Goal: Information Seeking & Learning: Learn about a topic

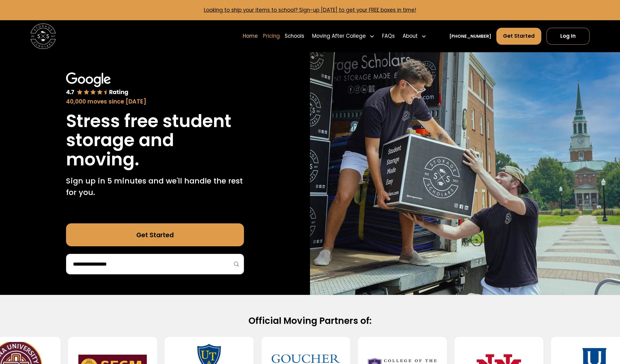
click at [280, 33] on link "Pricing" at bounding box center [271, 36] width 17 height 18
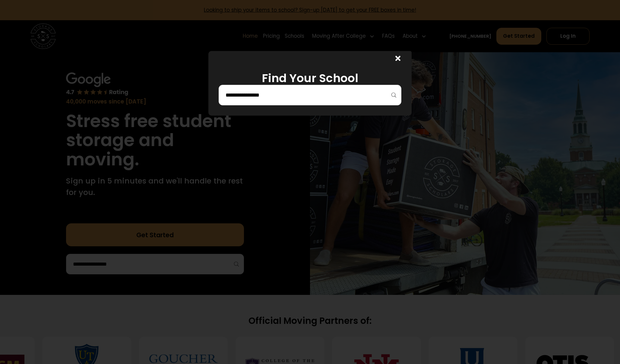
click at [299, 90] on input "search" at bounding box center [310, 95] width 170 height 10
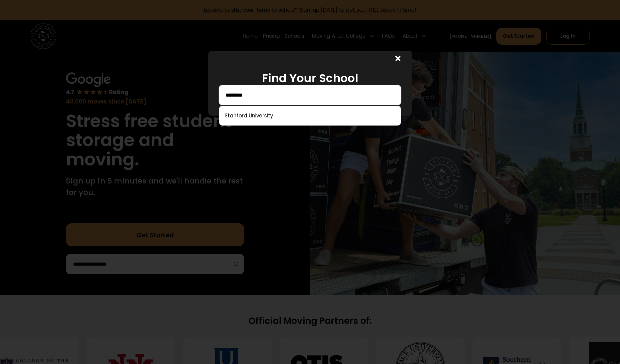
type input "********"
drag, startPoint x: 296, startPoint y: 91, endPoint x: 262, endPoint y: 115, distance: 41.5
click at [262, 115] on link at bounding box center [310, 115] width 177 height 13
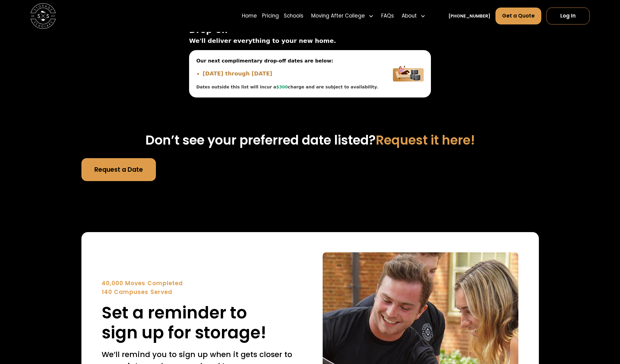
scroll to position [1999, 0]
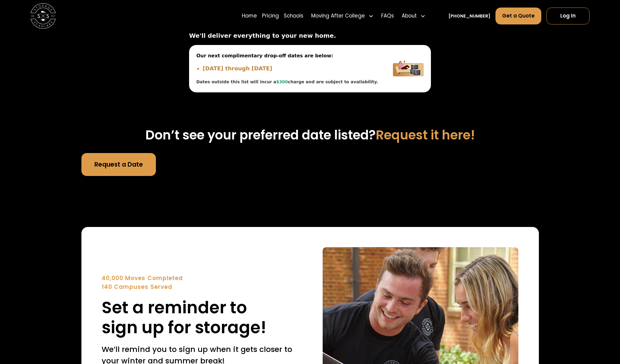
click at [289, 274] on div "40,000 Moves Completed 140 Campuses Served Set a reminder to sign up for storag…" at bounding box center [200, 305] width 196 height 63
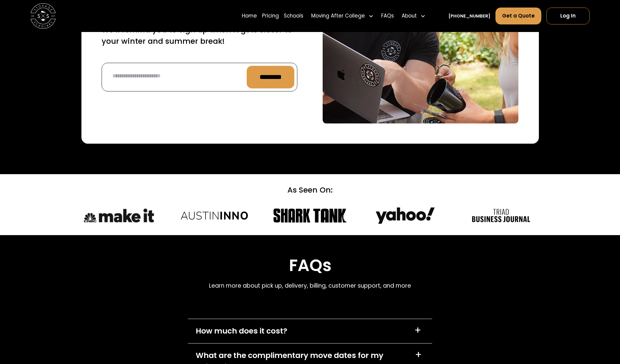
scroll to position [2322, 0]
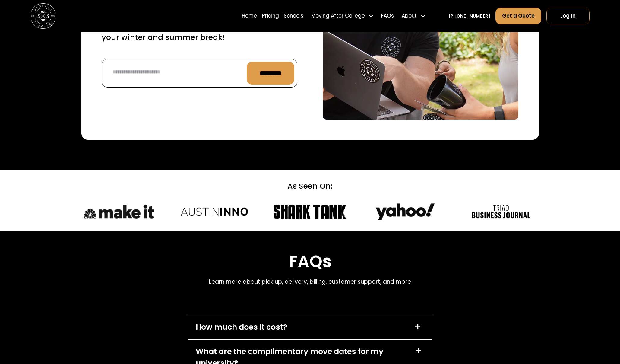
click at [293, 315] on div "How much does it cost? +" at bounding box center [310, 327] width 244 height 24
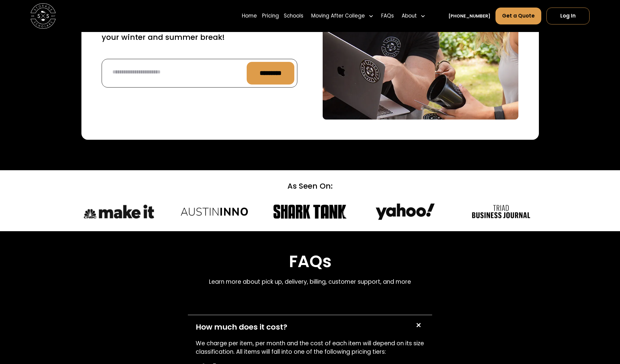
click at [293, 315] on div "How much does it cost? +" at bounding box center [310, 327] width 244 height 24
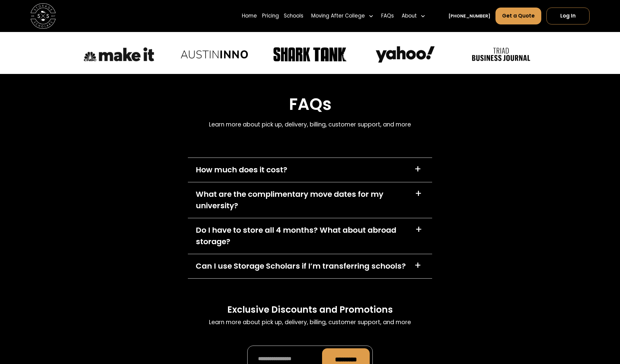
scroll to position [2485, 0]
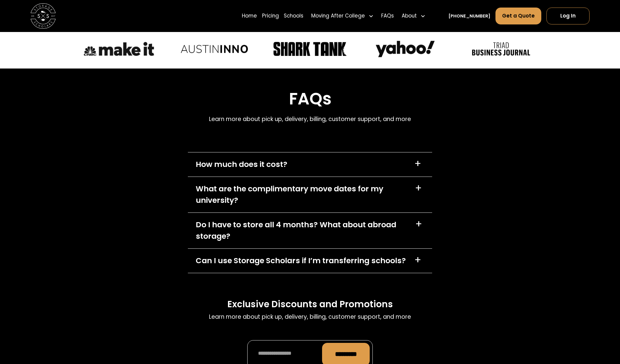
click at [304, 248] on div "Can I use Storage Scholars if I’m transferring schools? +" at bounding box center [310, 260] width 244 height 24
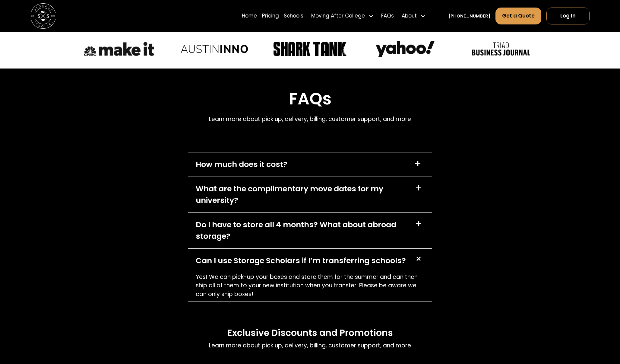
click at [304, 248] on div "Can I use Storage Scholars if I’m transferring schools? +" at bounding box center [310, 260] width 244 height 24
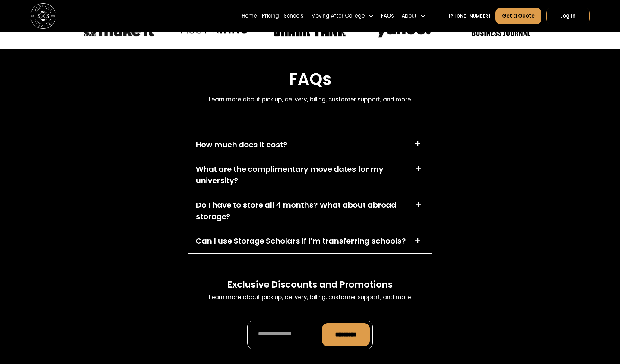
scroll to position [2505, 0]
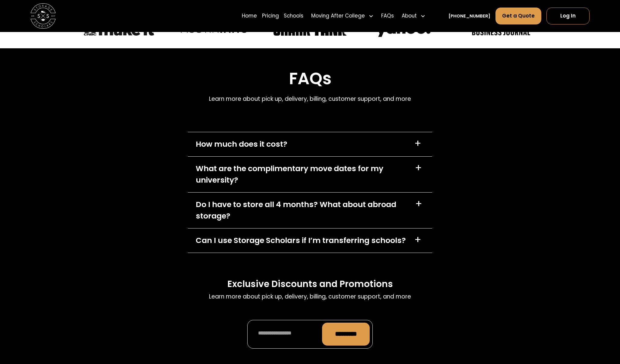
click at [298, 199] on div "Do I have to store all 4 months? What about abroad storage?" at bounding box center [302, 210] width 212 height 23
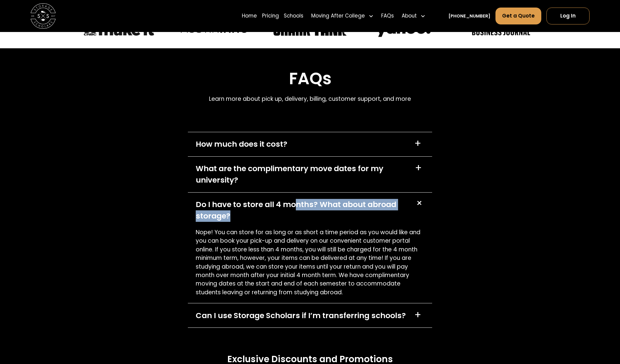
click at [297, 199] on div "Do I have to store all 4 months? What about abroad storage?" at bounding box center [302, 210] width 212 height 23
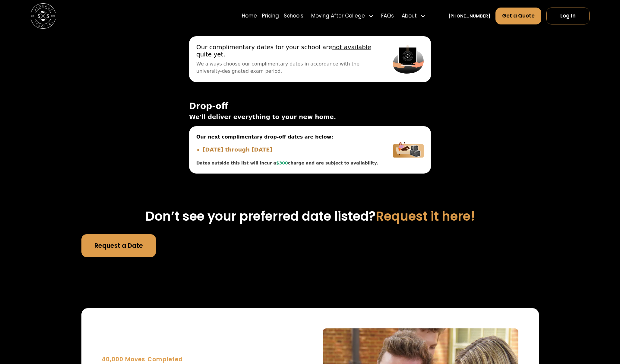
click at [186, 234] on div "Request a Date" at bounding box center [309, 245] width 457 height 23
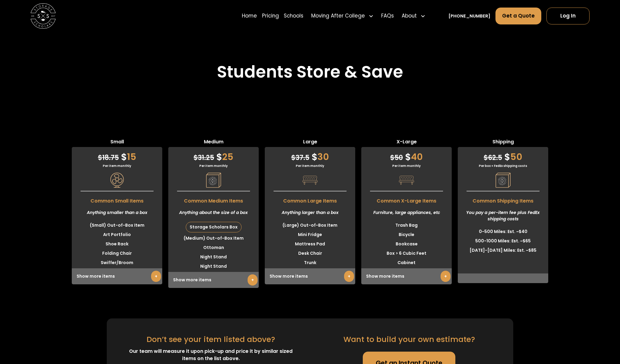
scroll to position [1443, 0]
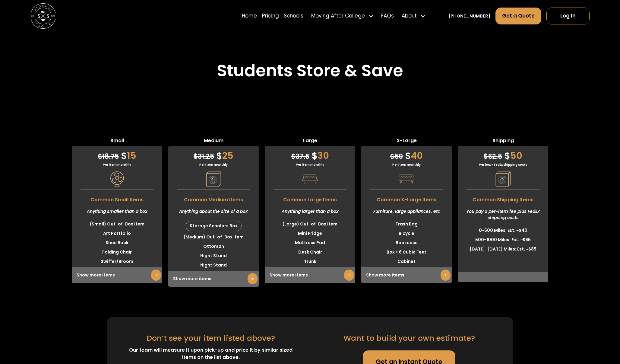
click at [346, 275] on link "+" at bounding box center [349, 274] width 10 height 11
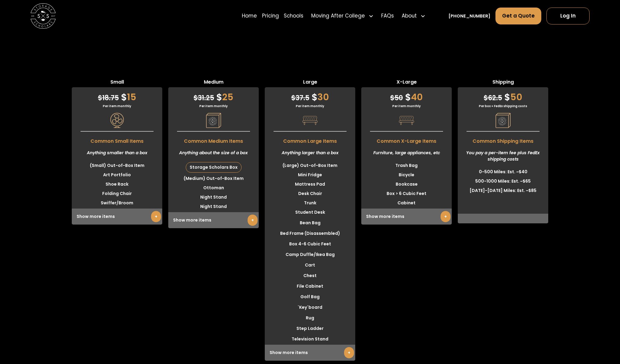
scroll to position [1502, 0]
click at [441, 215] on link "+" at bounding box center [446, 215] width 10 height 11
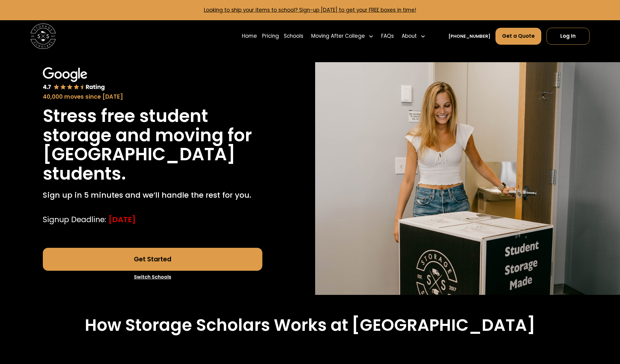
scroll to position [0, 0]
click at [294, 116] on div "40,000 moves since [DATE] Stress free student storage and moving for Stanford U…" at bounding box center [152, 178] width 305 height 232
